Goal: Task Accomplishment & Management: Manage account settings

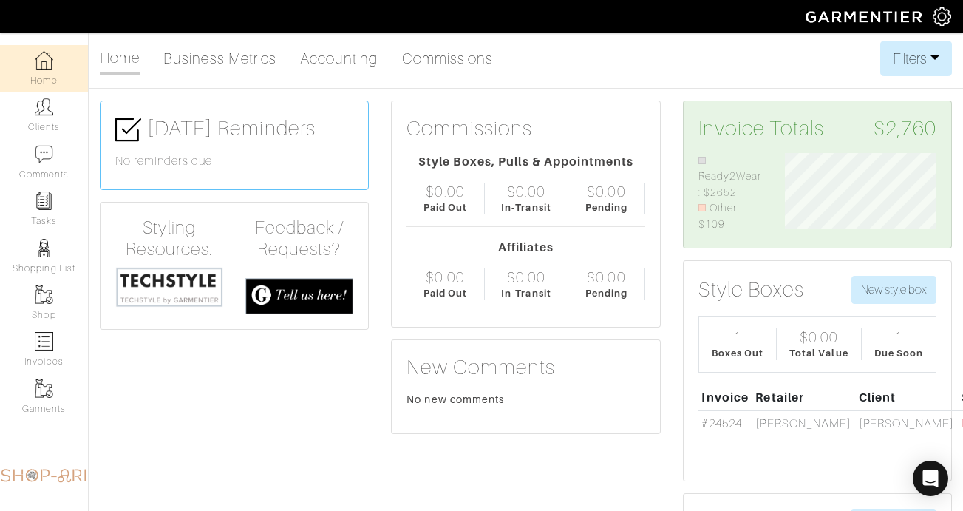
scroll to position [80, 174]
click at [51, 116] on link "Clients" at bounding box center [44, 115] width 88 height 47
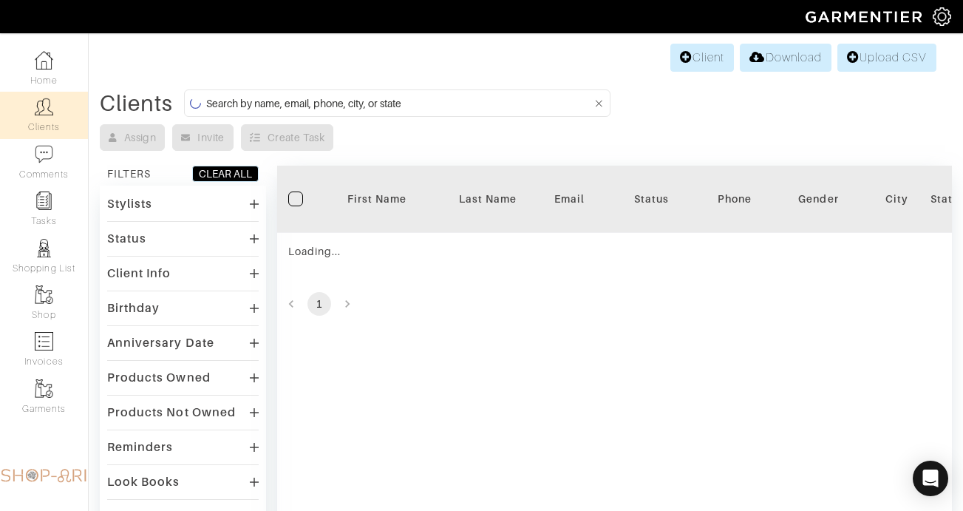
click at [364, 100] on input at bounding box center [399, 103] width 386 height 18
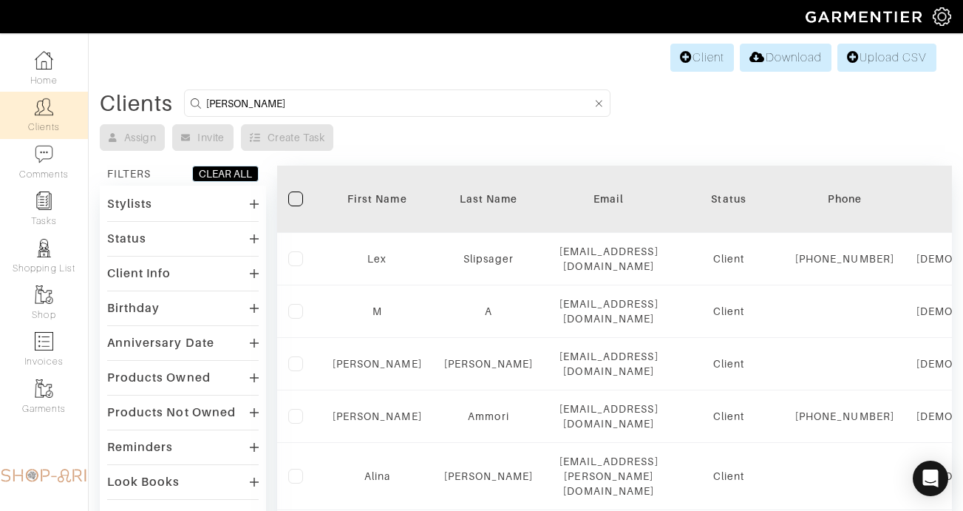
type input "[PERSON_NAME]"
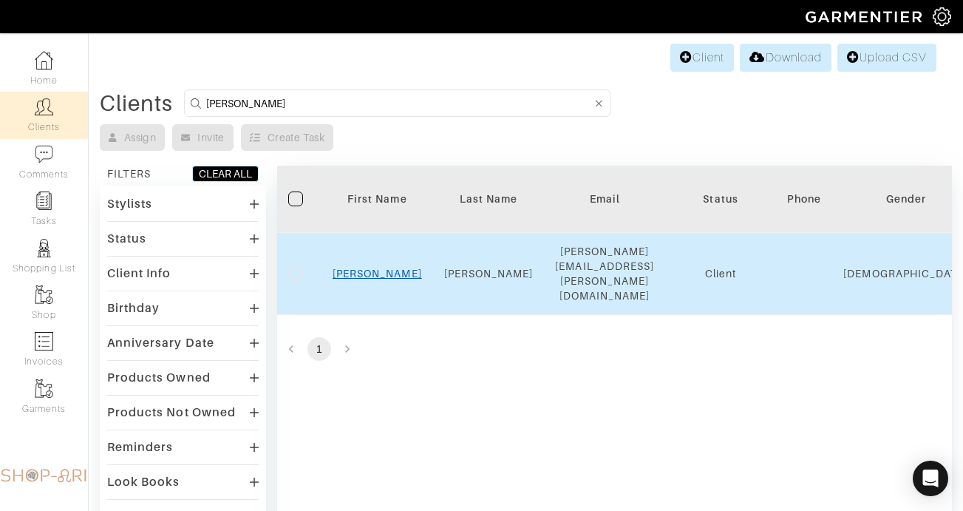
click at [381, 268] on link "[PERSON_NAME]" at bounding box center [377, 274] width 89 height 12
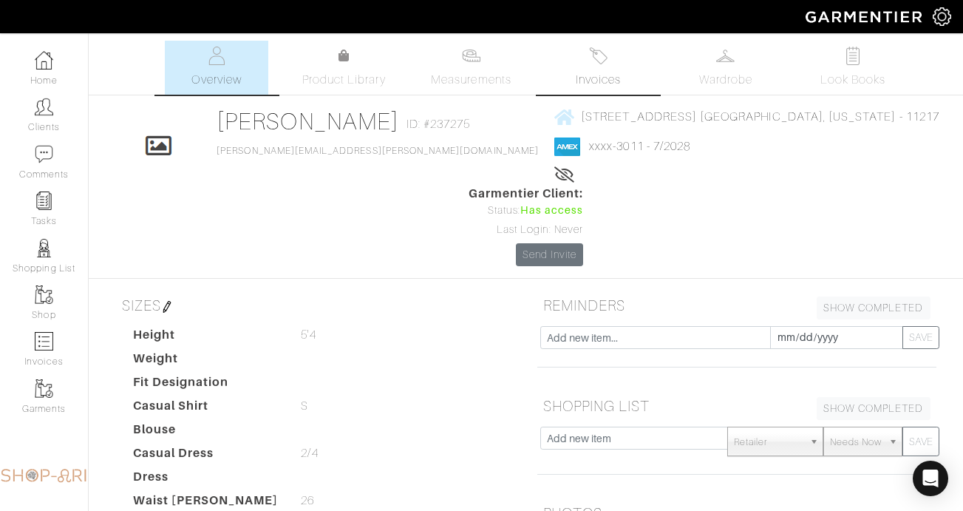
click at [583, 79] on span "Invoices" at bounding box center [598, 80] width 45 height 18
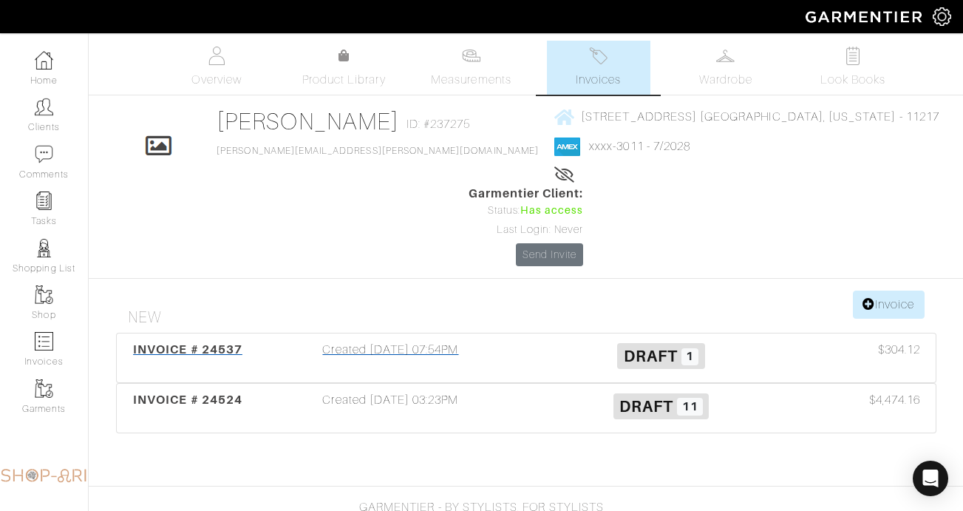
click at [362, 341] on div "Created 09/09/25 07:54PM" at bounding box center [391, 358] width 270 height 34
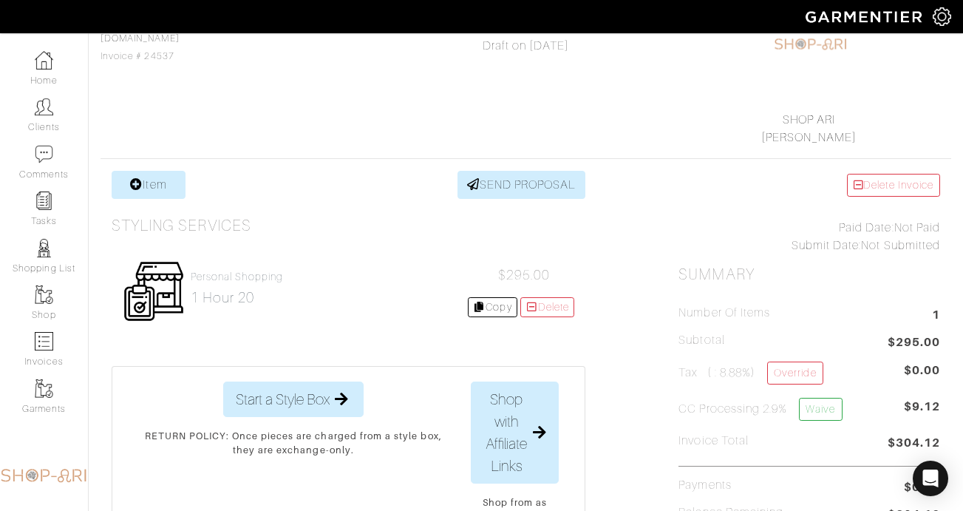
scroll to position [196, 0]
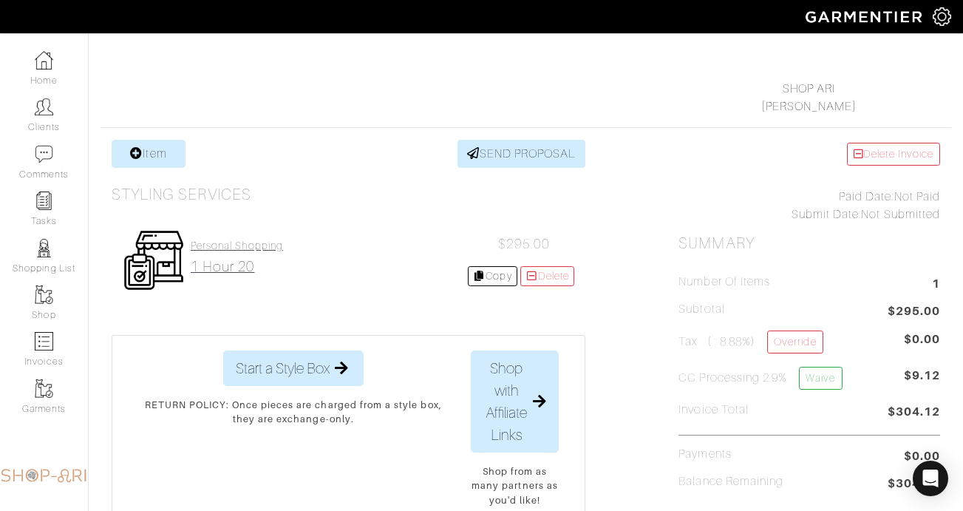
click at [233, 270] on h2 "1 hour 20" at bounding box center [237, 266] width 92 height 17
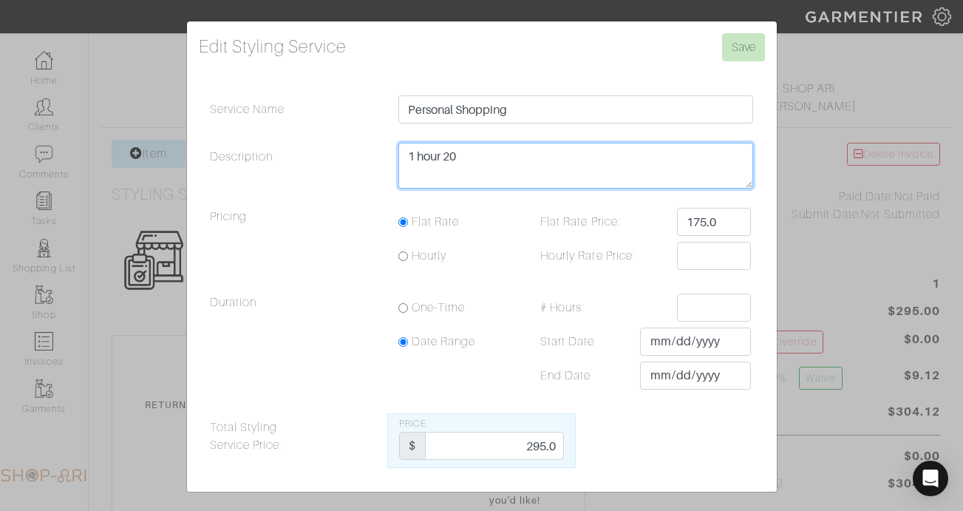
click at [506, 169] on textarea "1 hour 20" at bounding box center [575, 166] width 355 height 46
type textarea "4 hours"
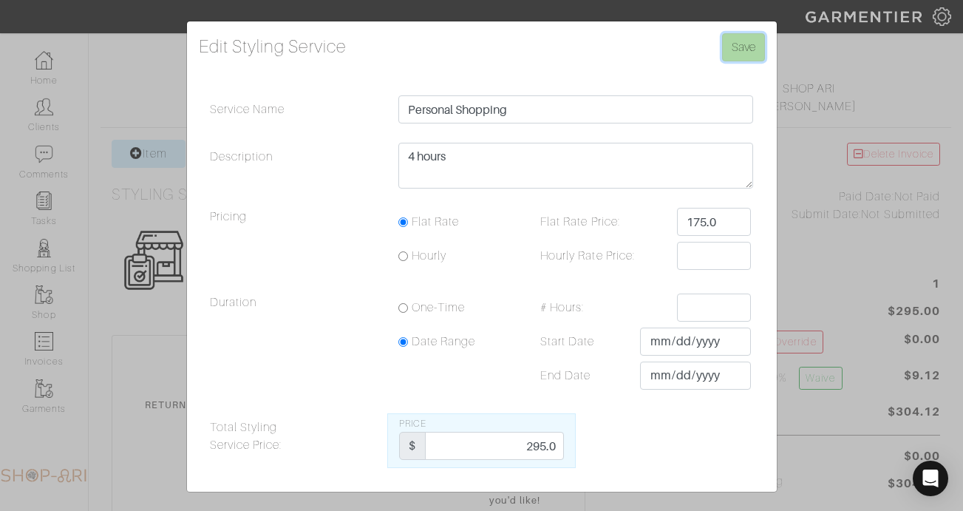
click at [725, 50] on input "Save" at bounding box center [743, 47] width 43 height 28
